Goal: Information Seeking & Learning: Compare options

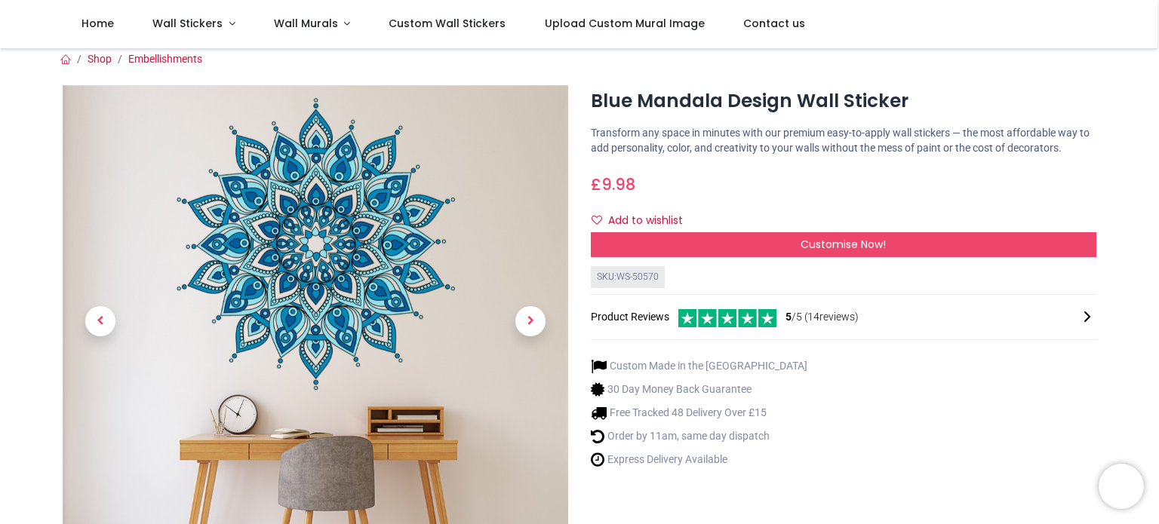
scroll to position [8, 0]
click at [527, 313] on span "Next" at bounding box center [530, 322] width 30 height 30
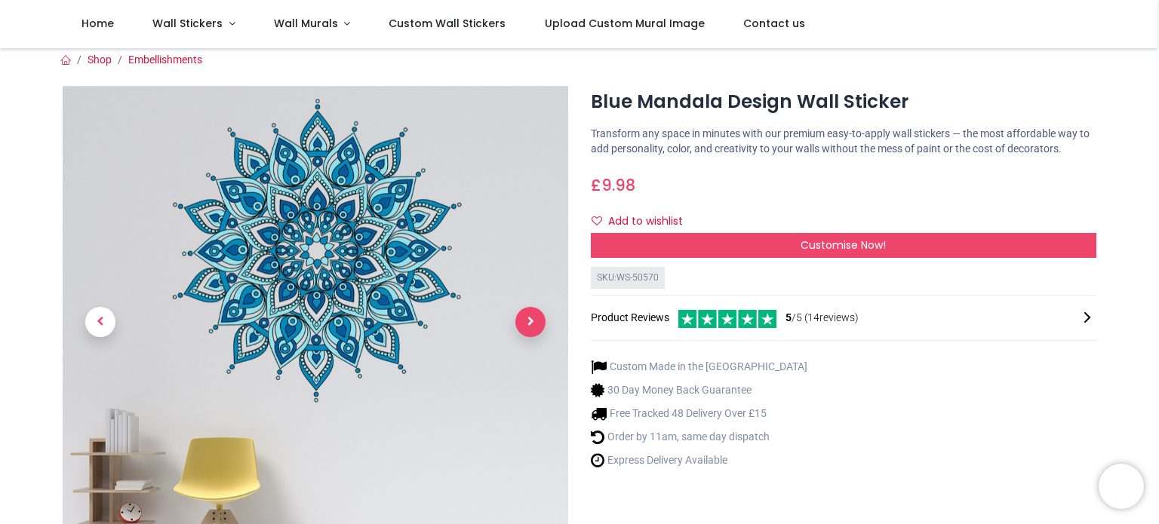
click at [527, 313] on span "Next" at bounding box center [530, 322] width 30 height 30
